Goal: Task Accomplishment & Management: Manage account settings

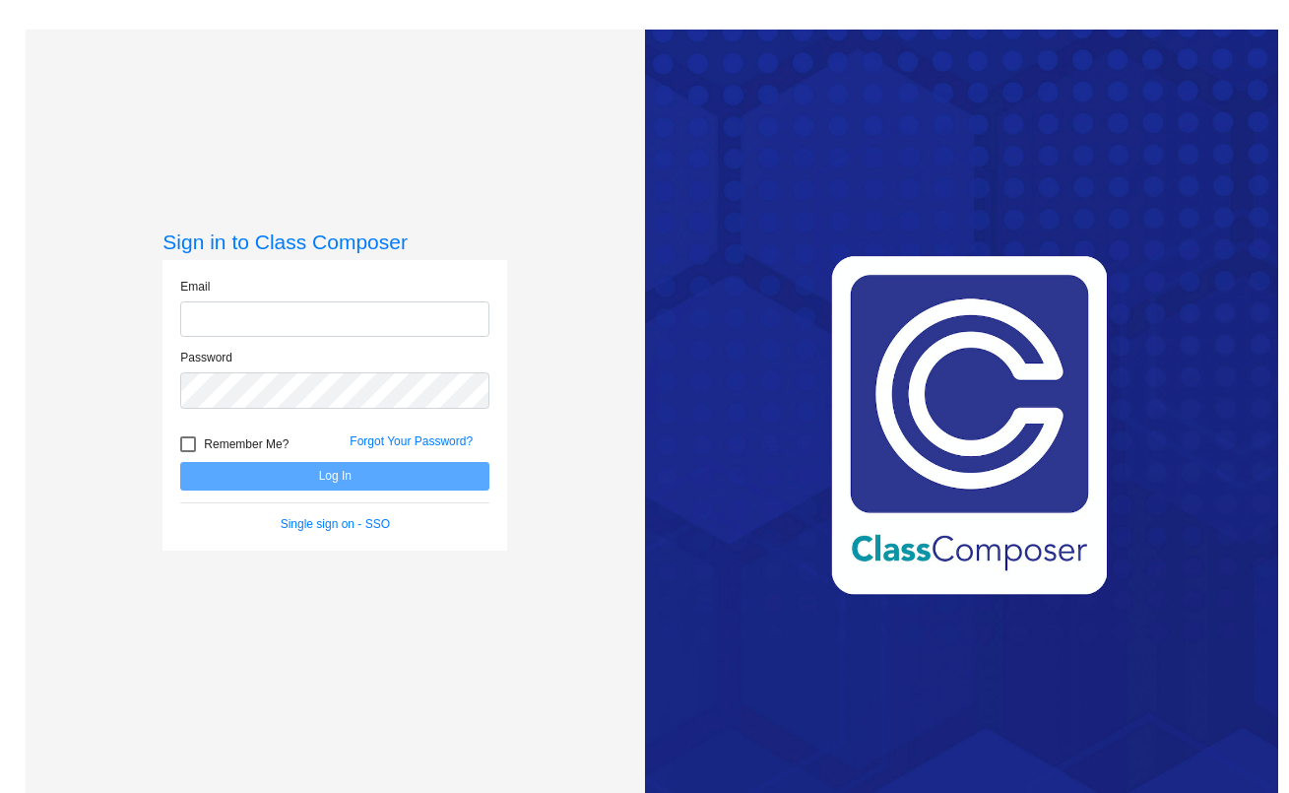
type input "[EMAIL_ADDRESS][DOMAIN_NAME]"
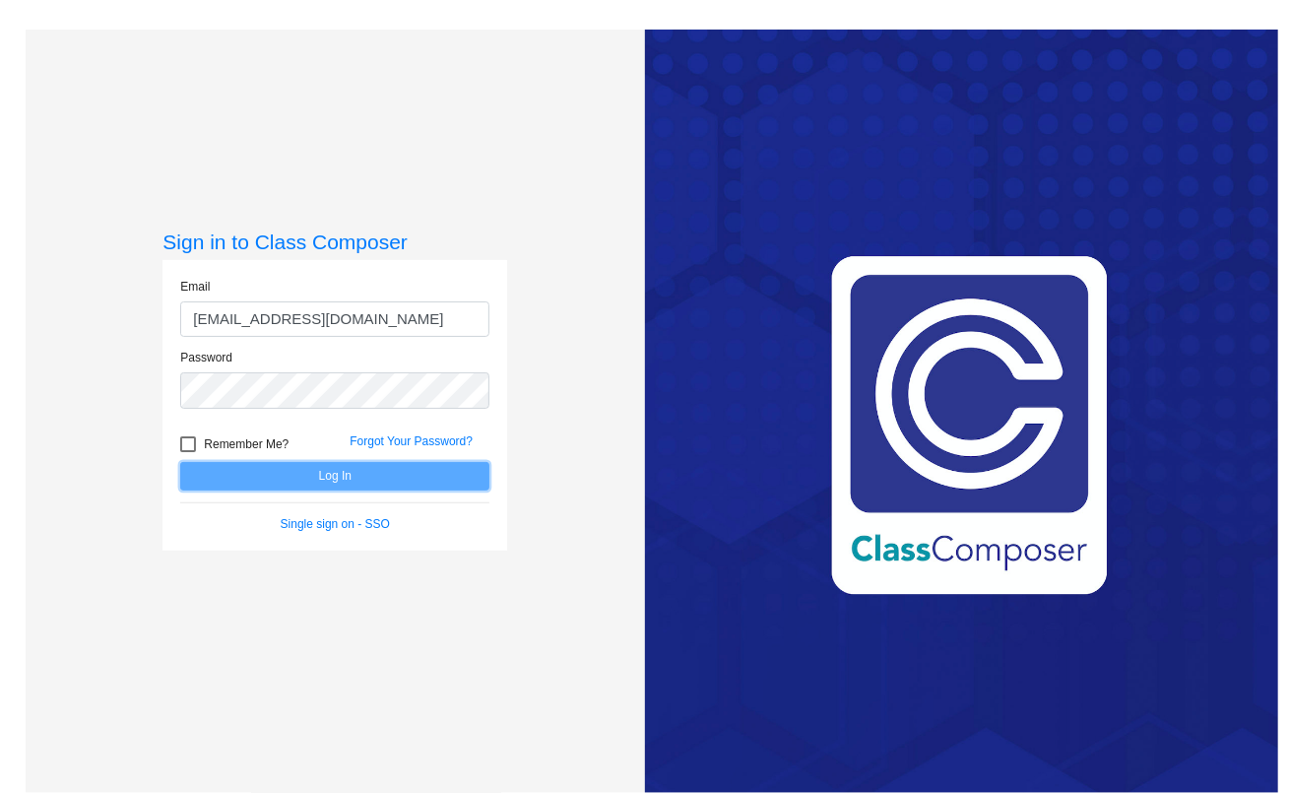
click at [395, 482] on button "Log In" at bounding box center [334, 476] width 309 height 29
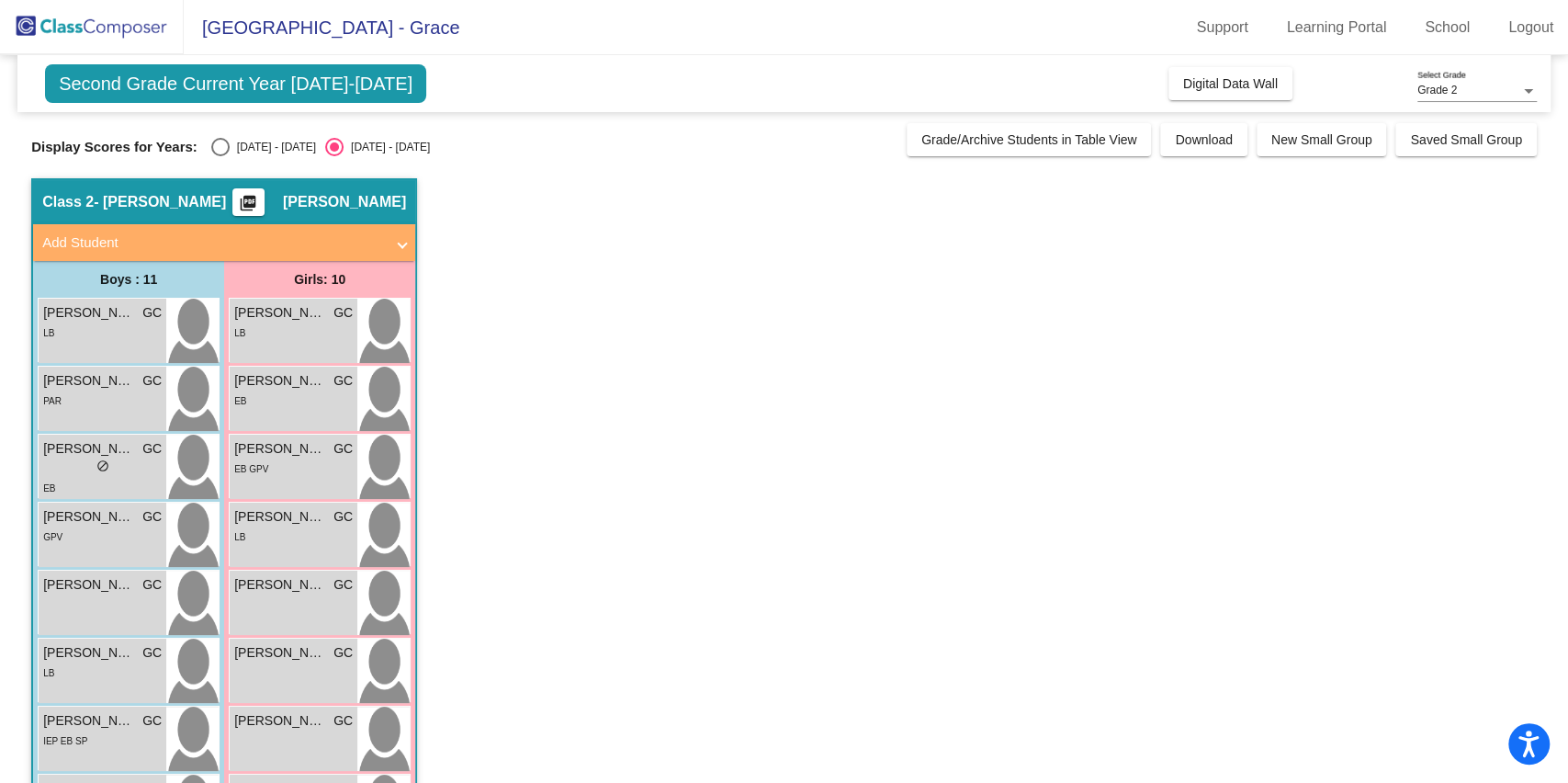
click at [216, 155] on div "Display Scores for Years: [DATE] - [DATE] [DATE] - [DATE] Grade/Archive Student…" at bounding box center [784, 141] width 1506 height 36
click at [217, 150] on div "Select an option" at bounding box center [221, 147] width 19 height 19
click at [219, 156] on input "[DATE] - [DATE]" at bounding box center [219, 156] width 1 height 1
radio input "true"
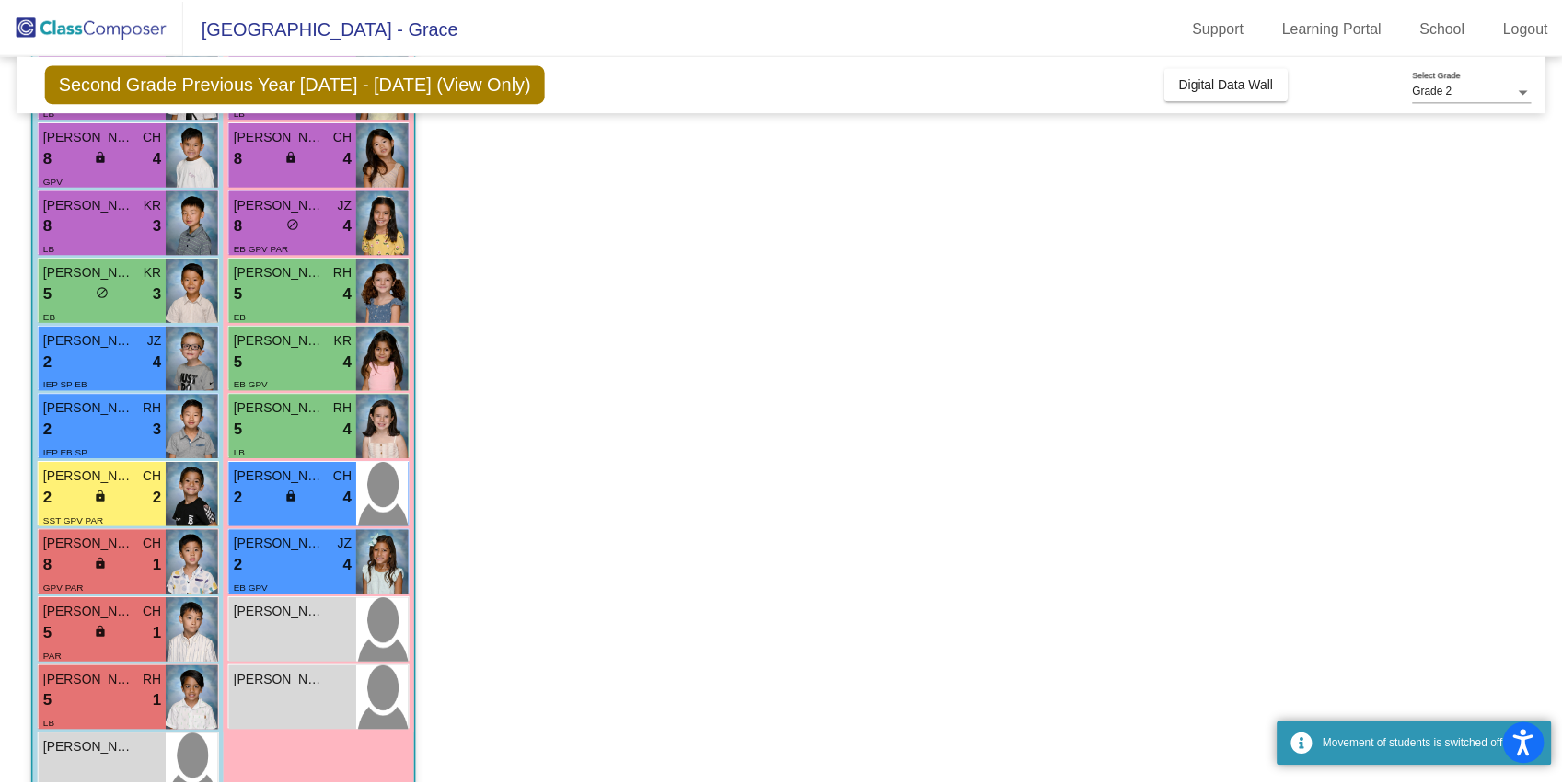
scroll to position [291, 0]
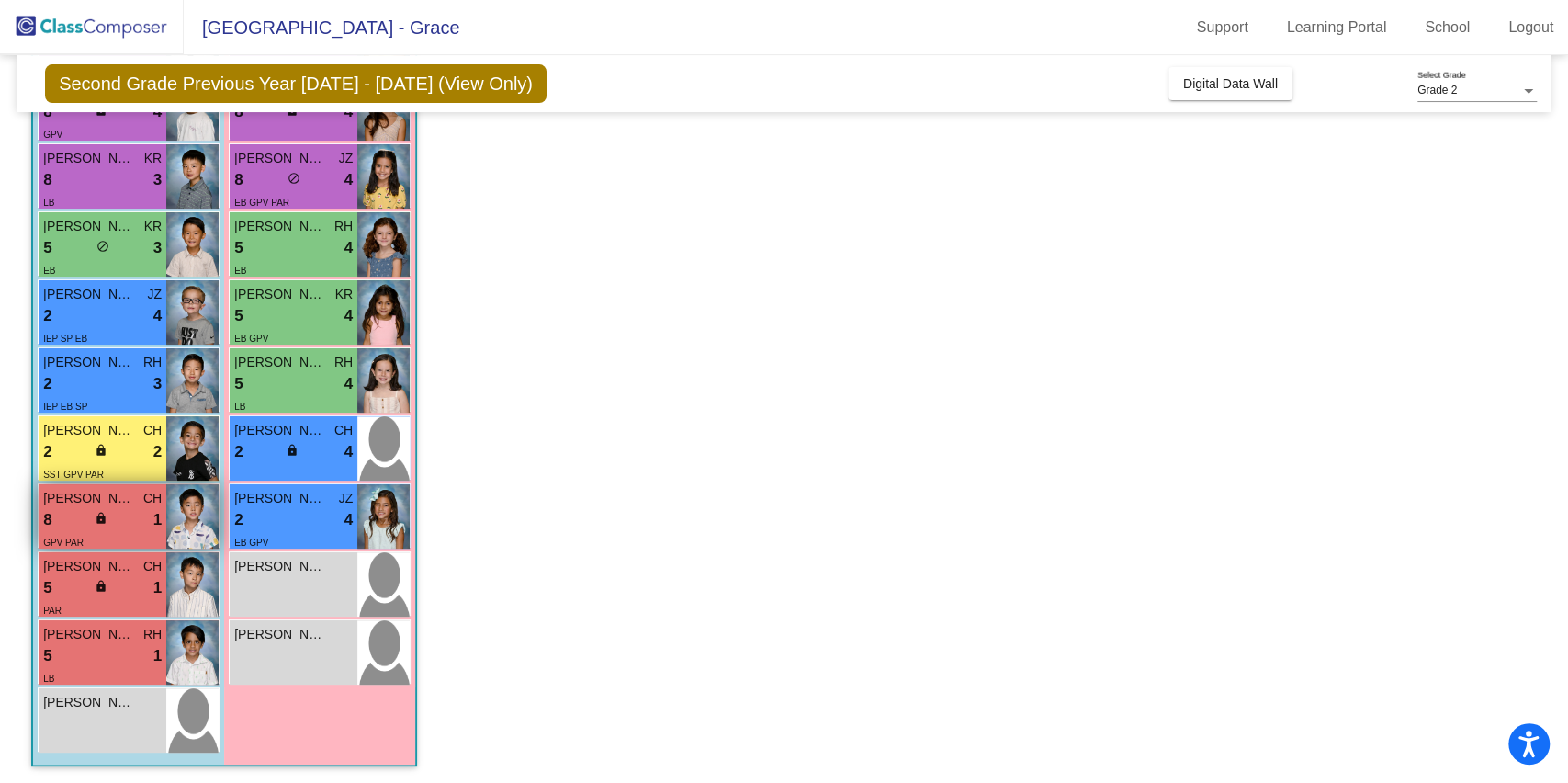
click at [129, 510] on div "8 lock do_not_disturb_alt 1" at bounding box center [102, 521] width 118 height 24
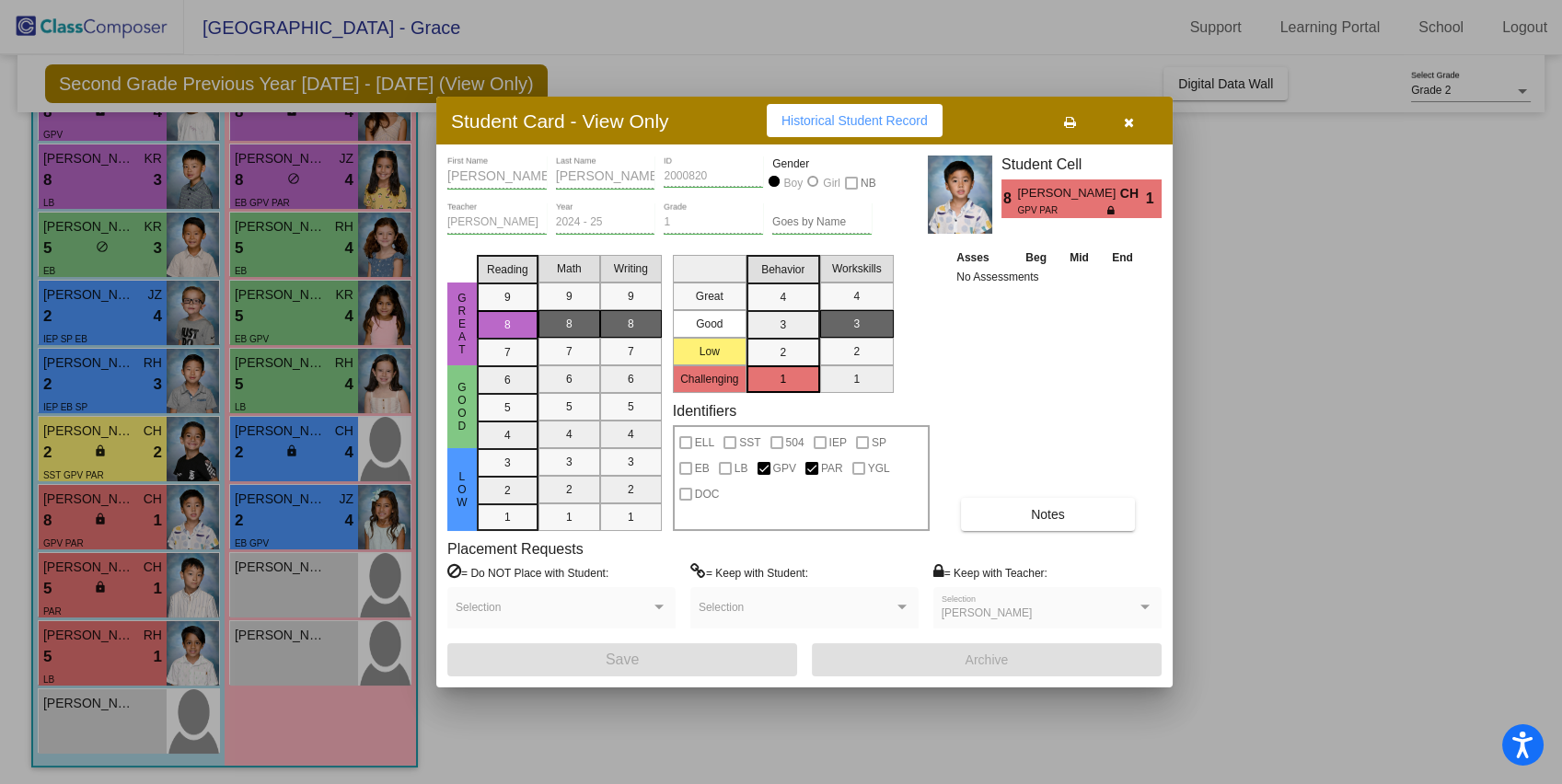
click at [118, 453] on div at bounding box center [781, 392] width 1562 height 784
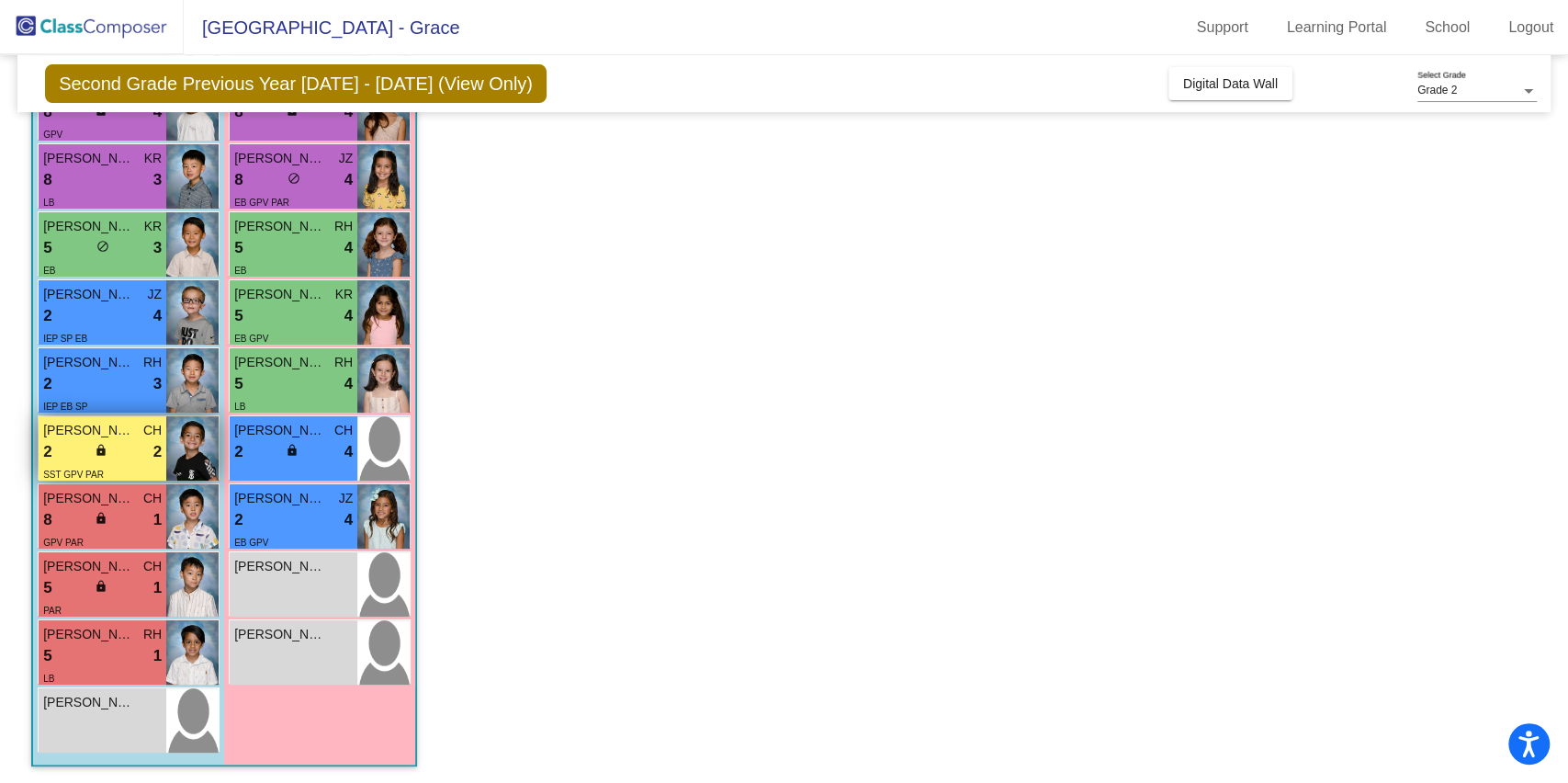
click at [116, 445] on div "2 lock do_not_disturb_alt 2" at bounding box center [102, 453] width 118 height 24
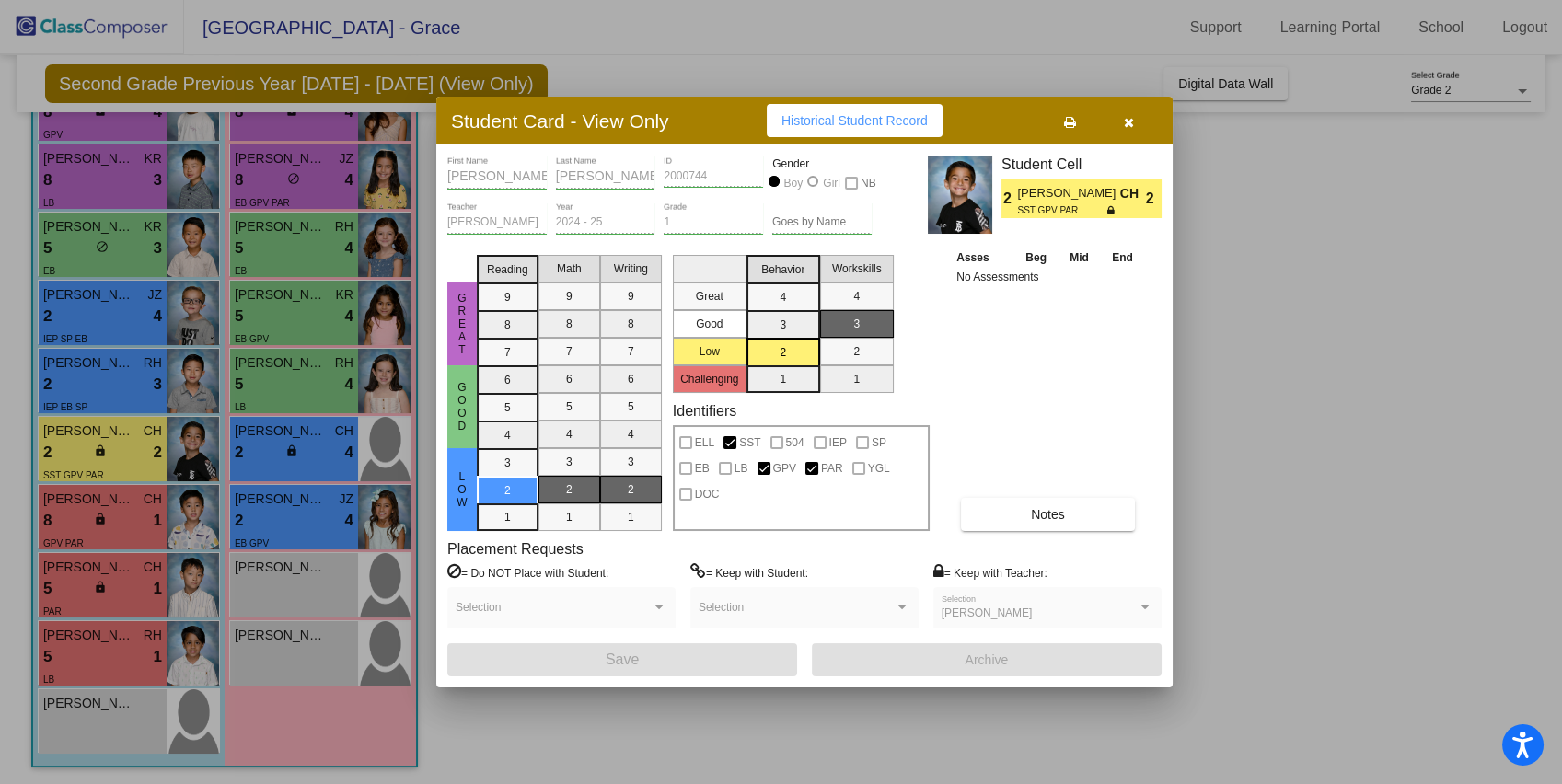
click at [110, 570] on div at bounding box center [781, 392] width 1562 height 784
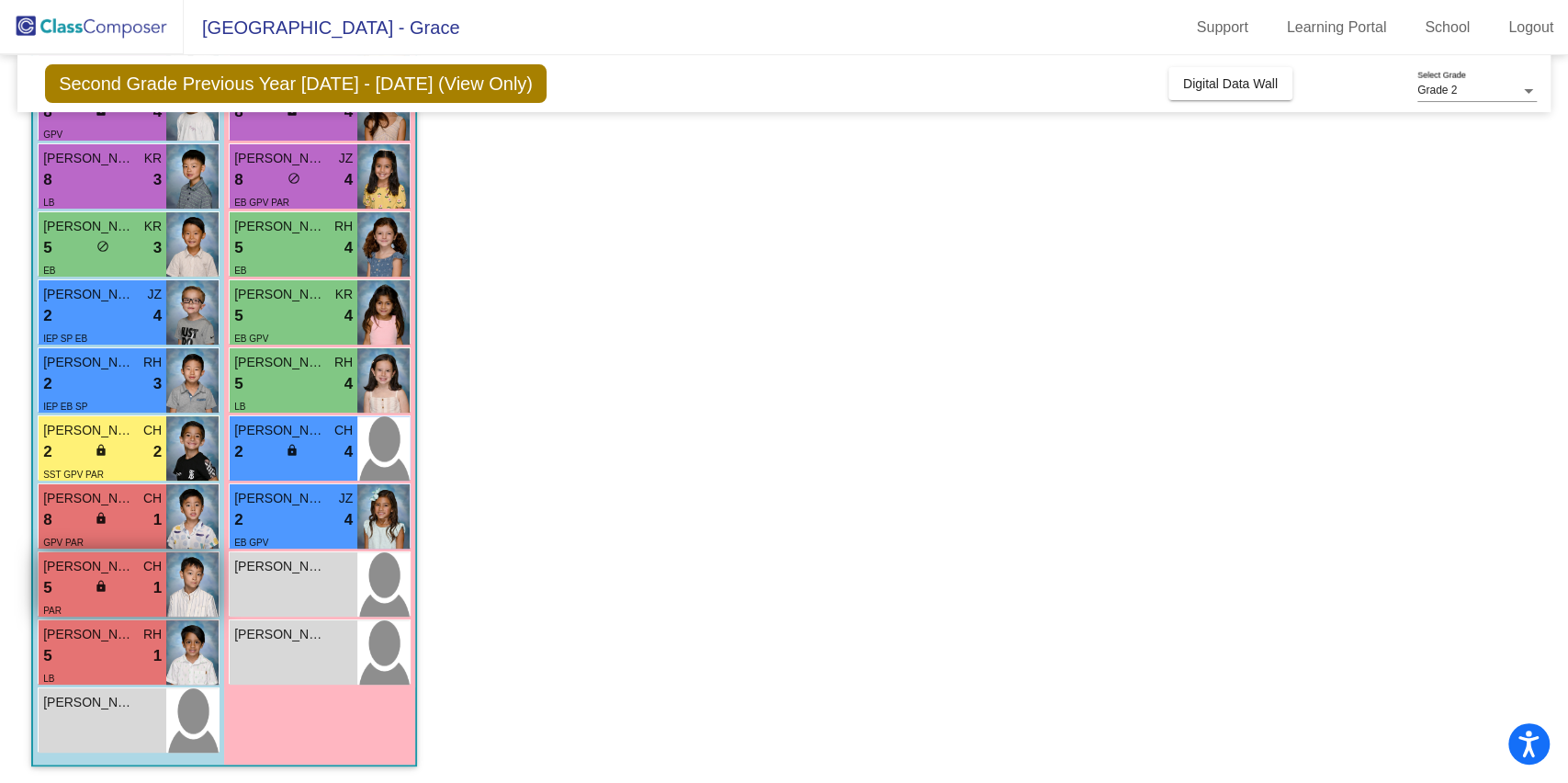
click at [126, 586] on div "5 lock do_not_disturb_alt 1" at bounding box center [102, 589] width 118 height 24
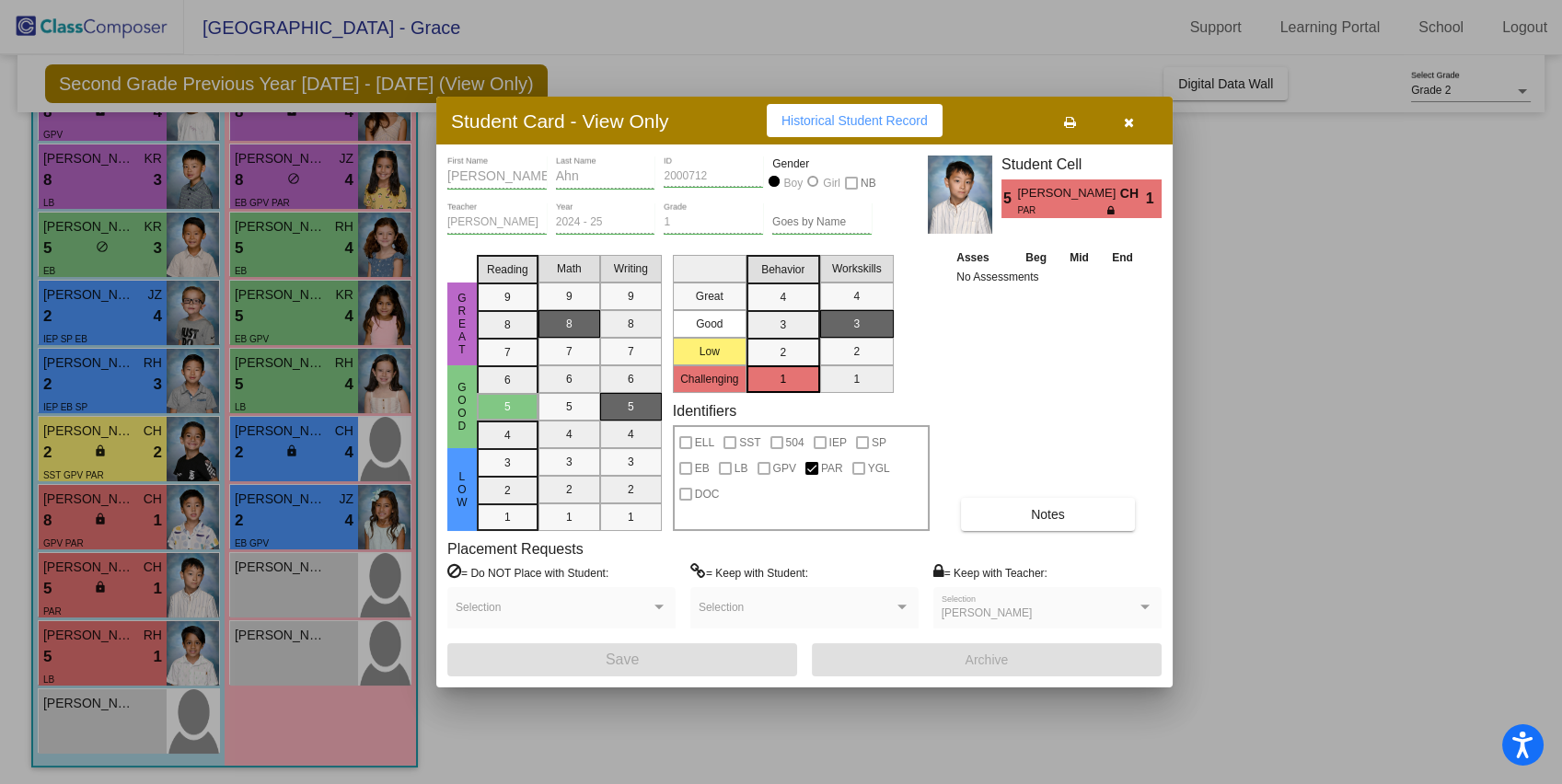
click at [506, 290] on mat-selection-list "Reading 9 8 7 6 5 4 3 2 1" at bounding box center [508, 389] width 62 height 283
